Goal: Information Seeking & Learning: Learn about a topic

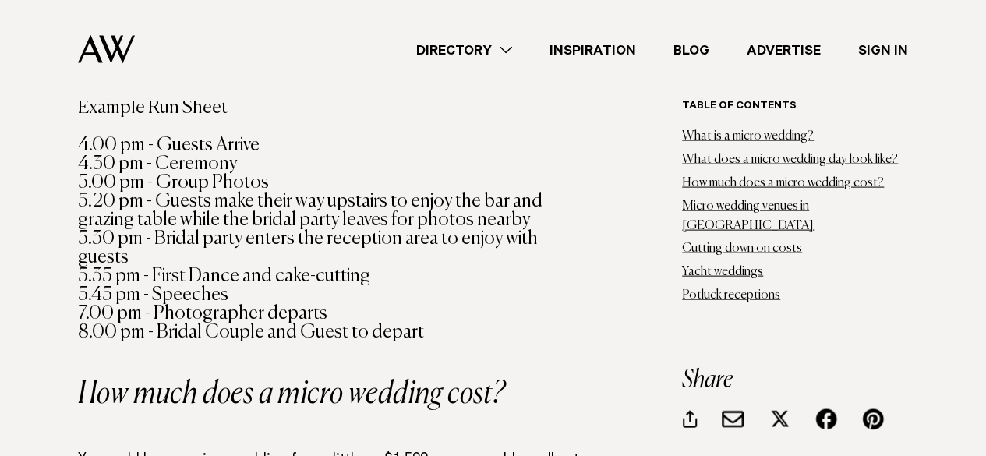
scroll to position [1559, 0]
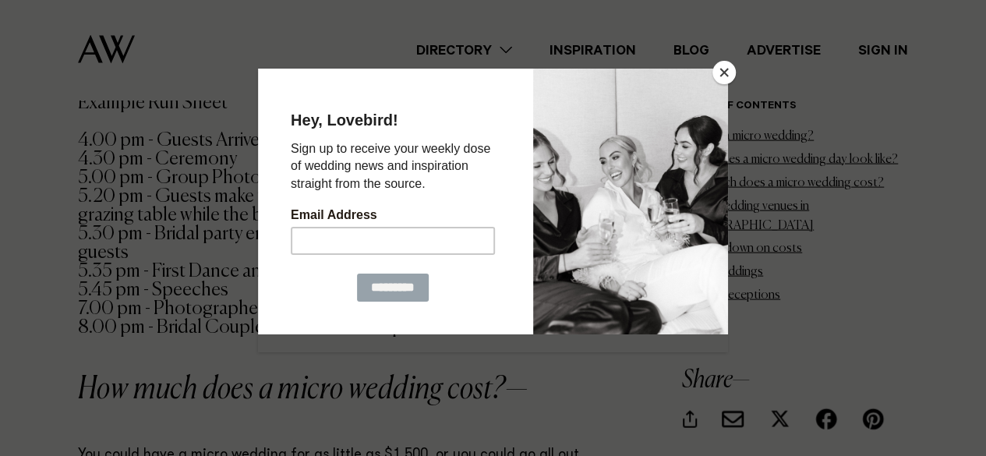
click at [722, 76] on button "Close" at bounding box center [724, 72] width 23 height 23
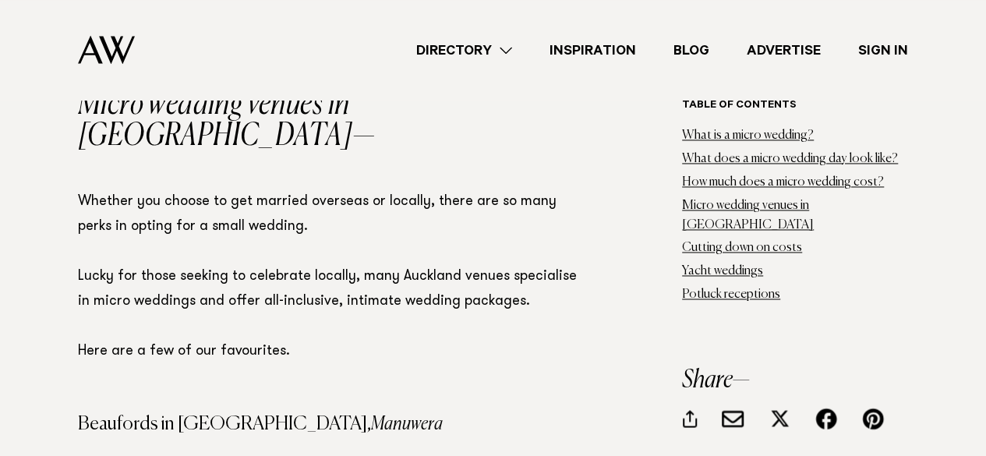
scroll to position [4054, 0]
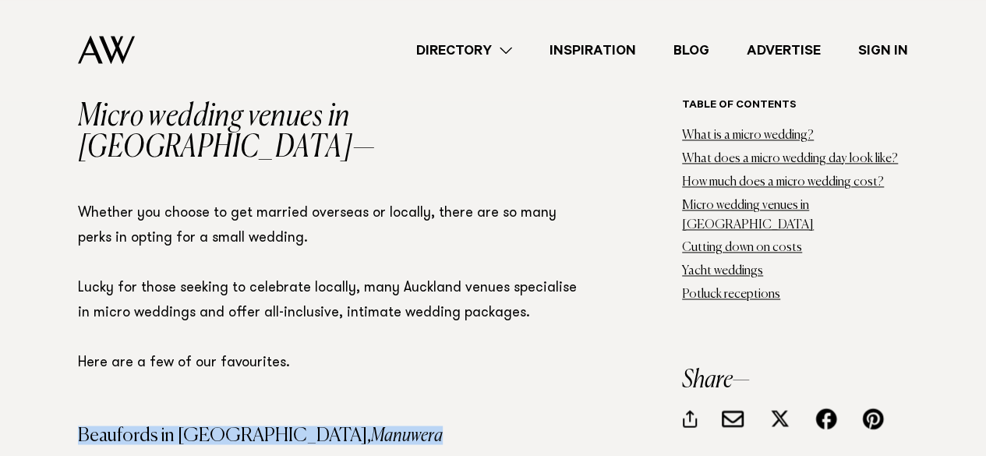
drag, startPoint x: 314, startPoint y: 329, endPoint x: 76, endPoint y: 332, distance: 238.6
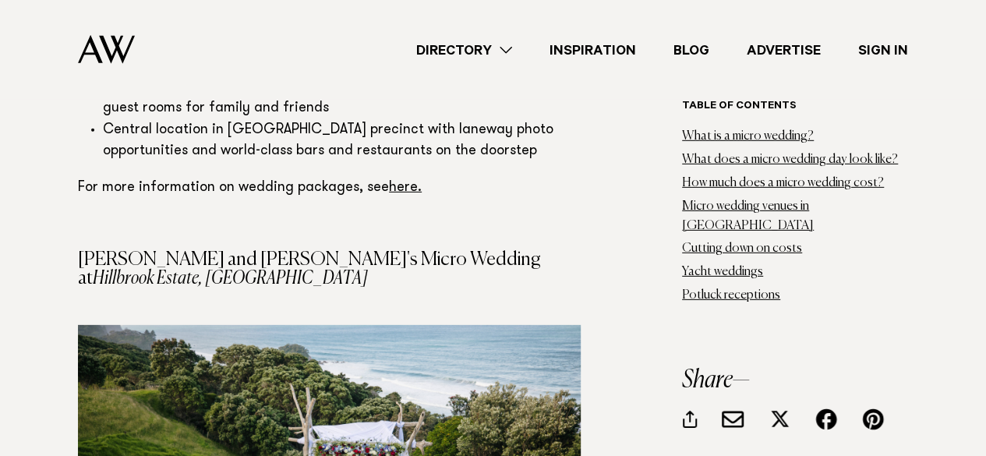
scroll to position [13800, 0]
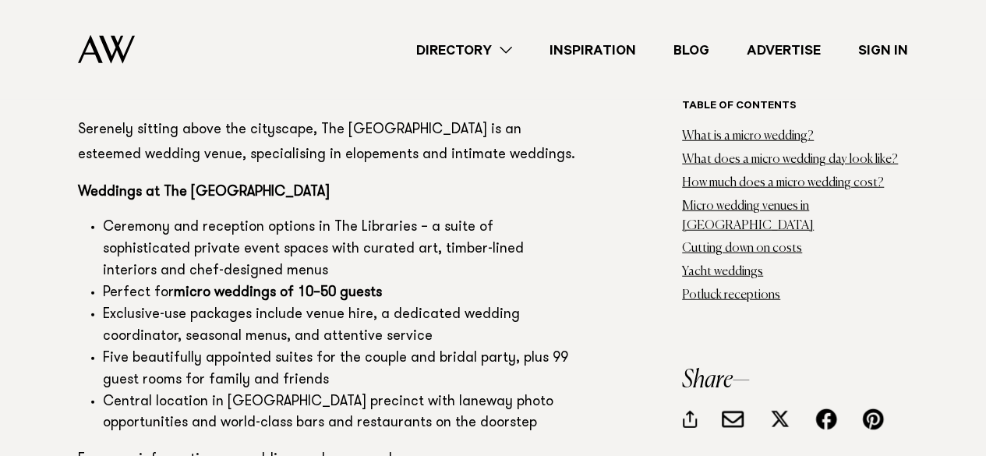
drag, startPoint x: 333, startPoint y: 290, endPoint x: 544, endPoint y: 295, distance: 211.4
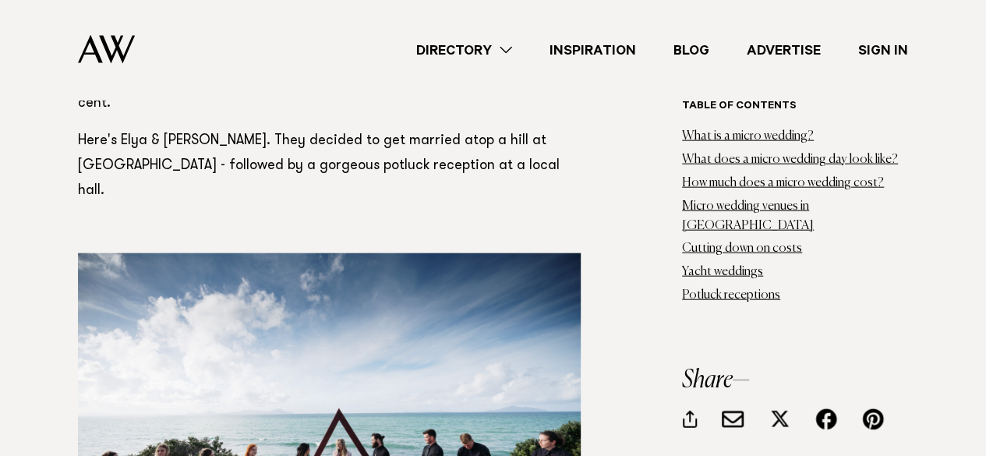
scroll to position [16528, 0]
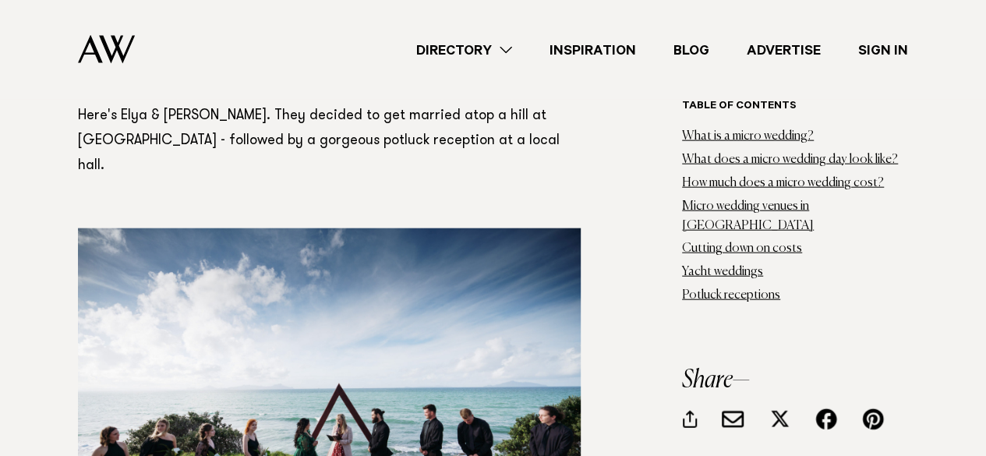
drag, startPoint x: 345, startPoint y: 269, endPoint x: 535, endPoint y: 274, distance: 190.3
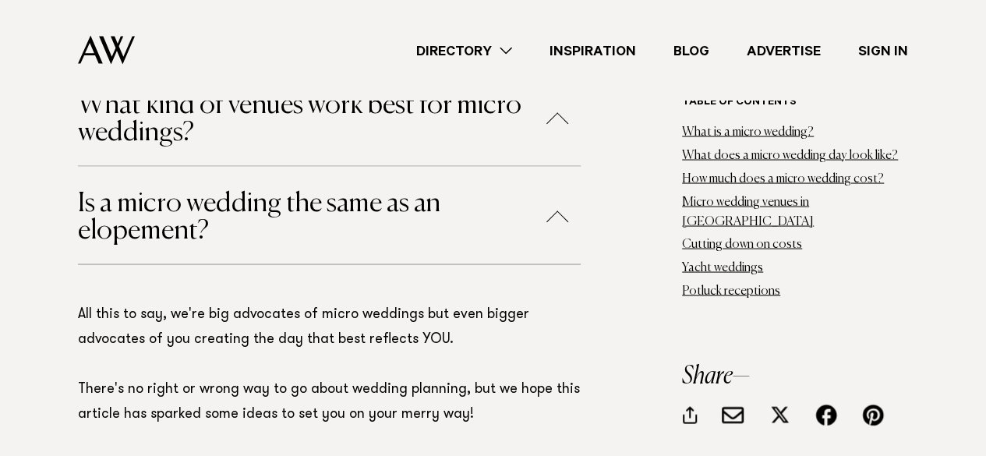
scroll to position [22454, 0]
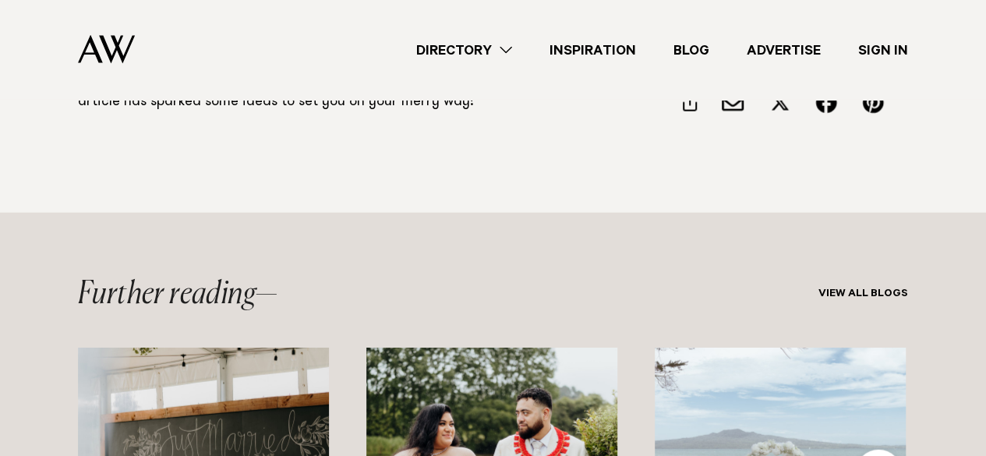
click at [487, 40] on link "Directory" at bounding box center [464, 50] width 133 height 21
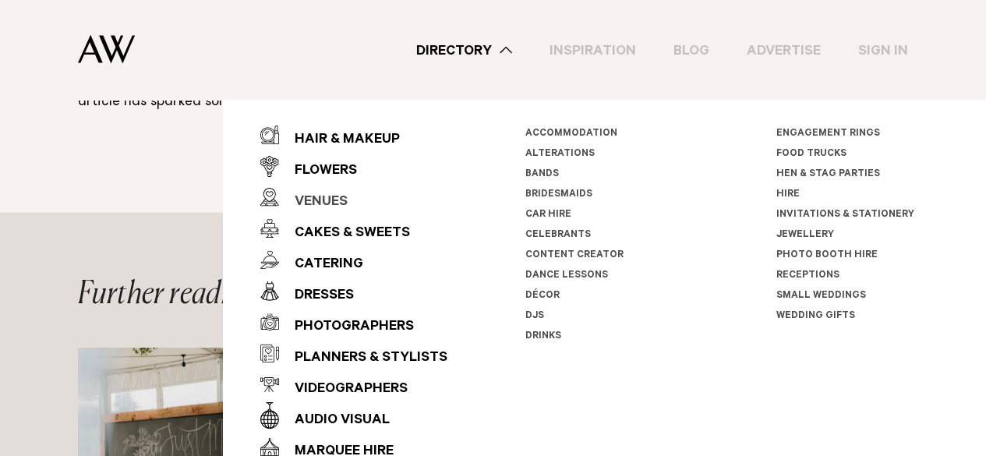
click at [320, 199] on div "Venues" at bounding box center [313, 202] width 69 height 31
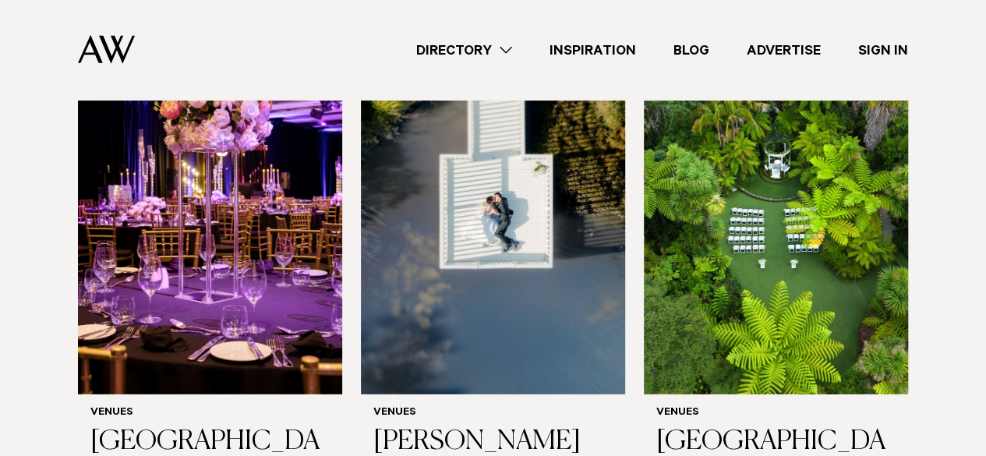
scroll to position [2027, 0]
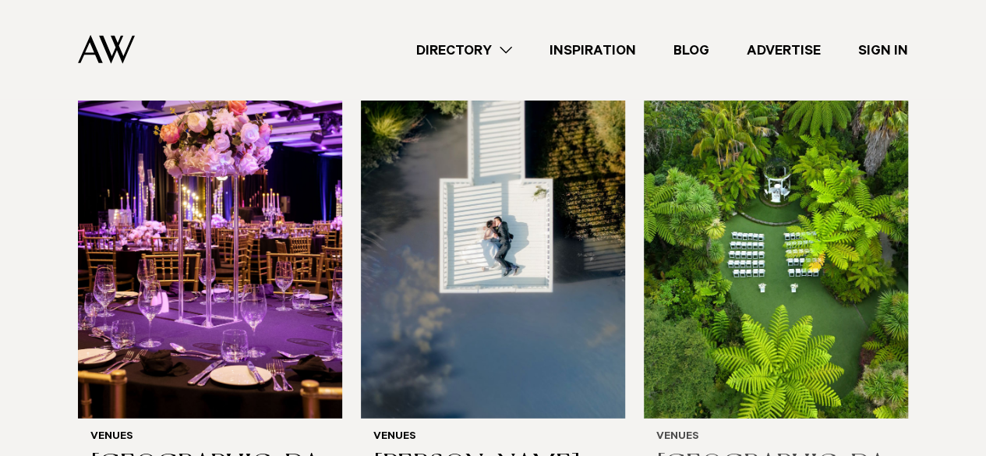
drag, startPoint x: 750, startPoint y: 306, endPoint x: 759, endPoint y: 303, distance: 9.1
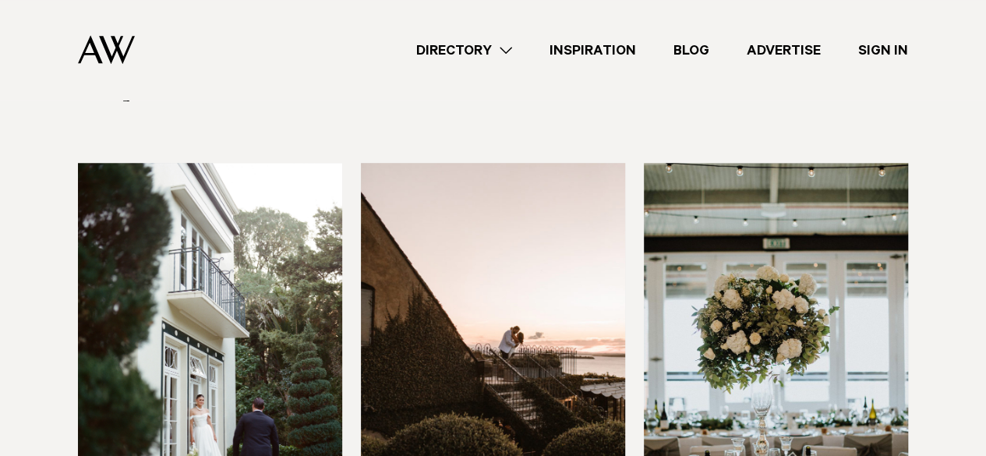
scroll to position [3664, 0]
